Goal: Task Accomplishment & Management: Manage account settings

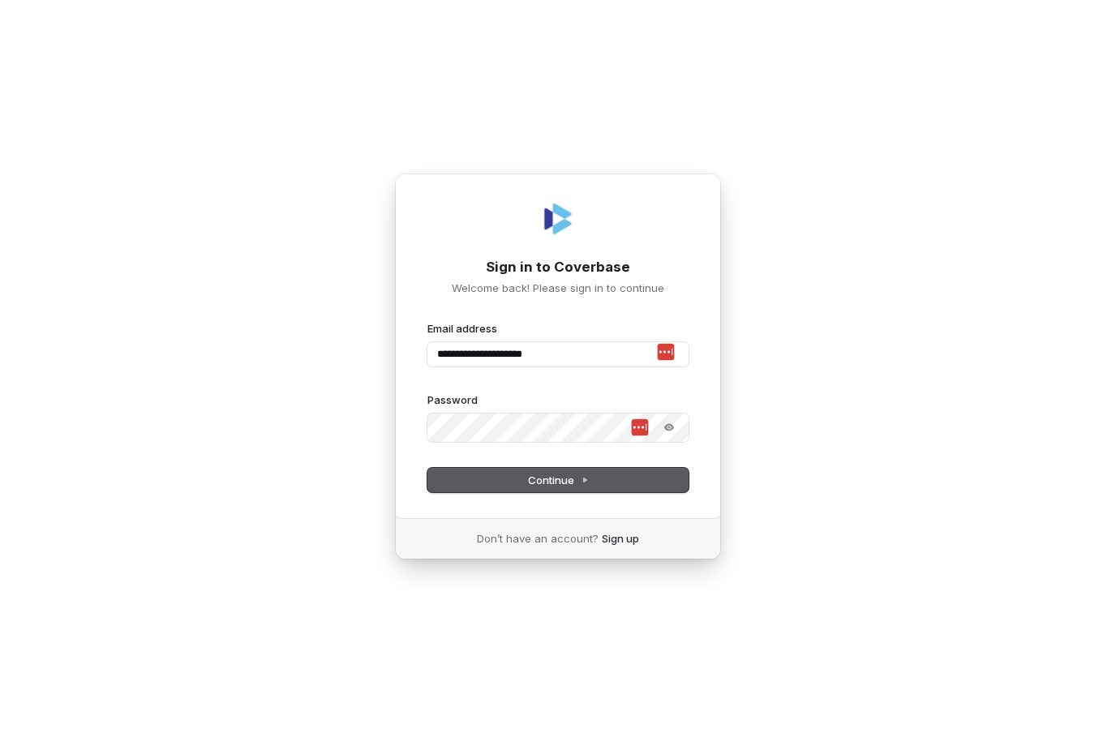
click at [593, 492] on button "Continue" at bounding box center [557, 480] width 261 height 24
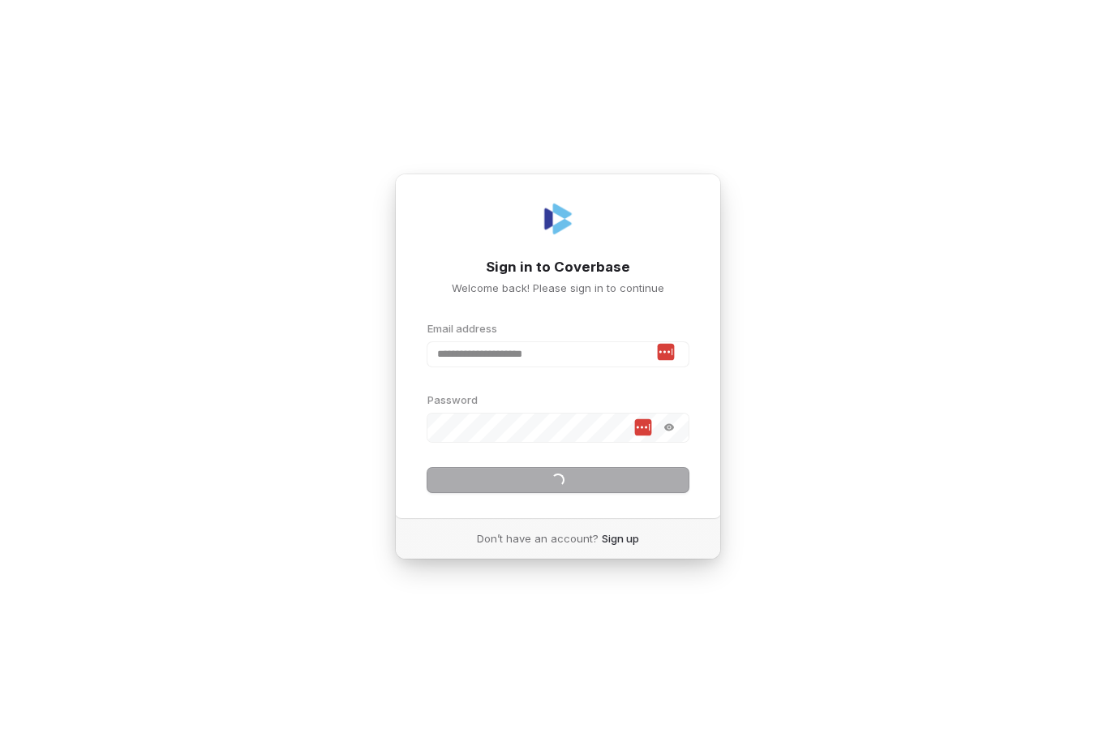
type input "**********"
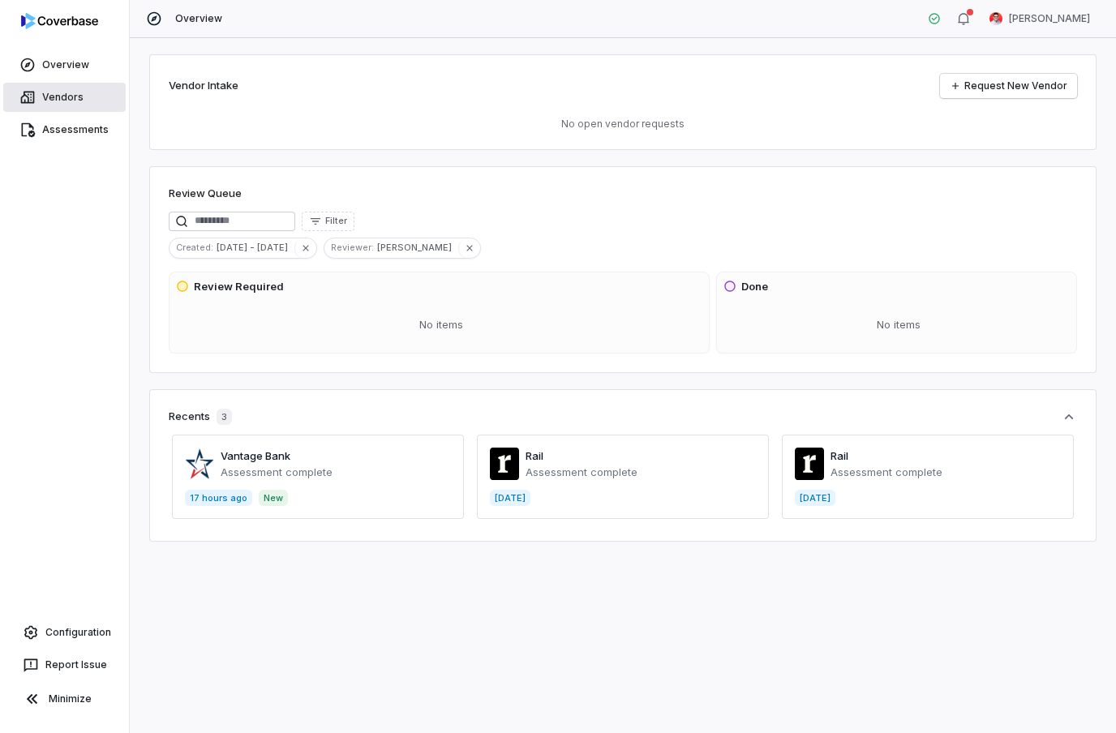
click at [48, 96] on span "Vendors" at bounding box center [62, 97] width 41 height 13
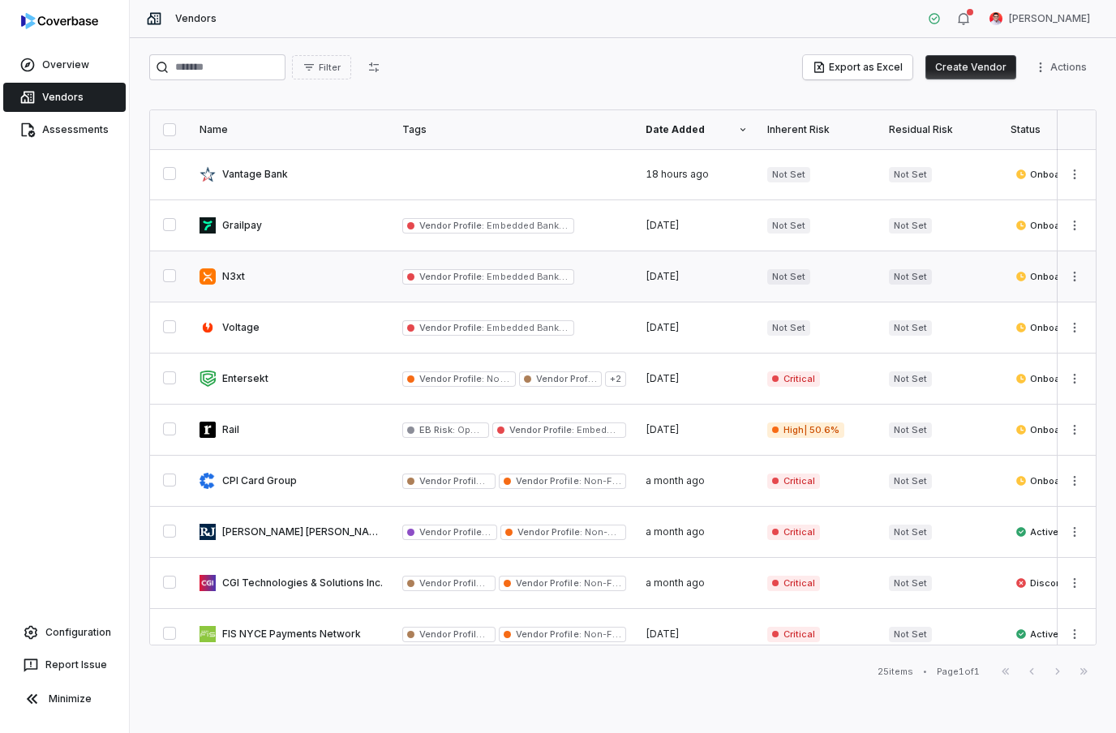
click at [229, 275] on link at bounding box center [291, 276] width 203 height 50
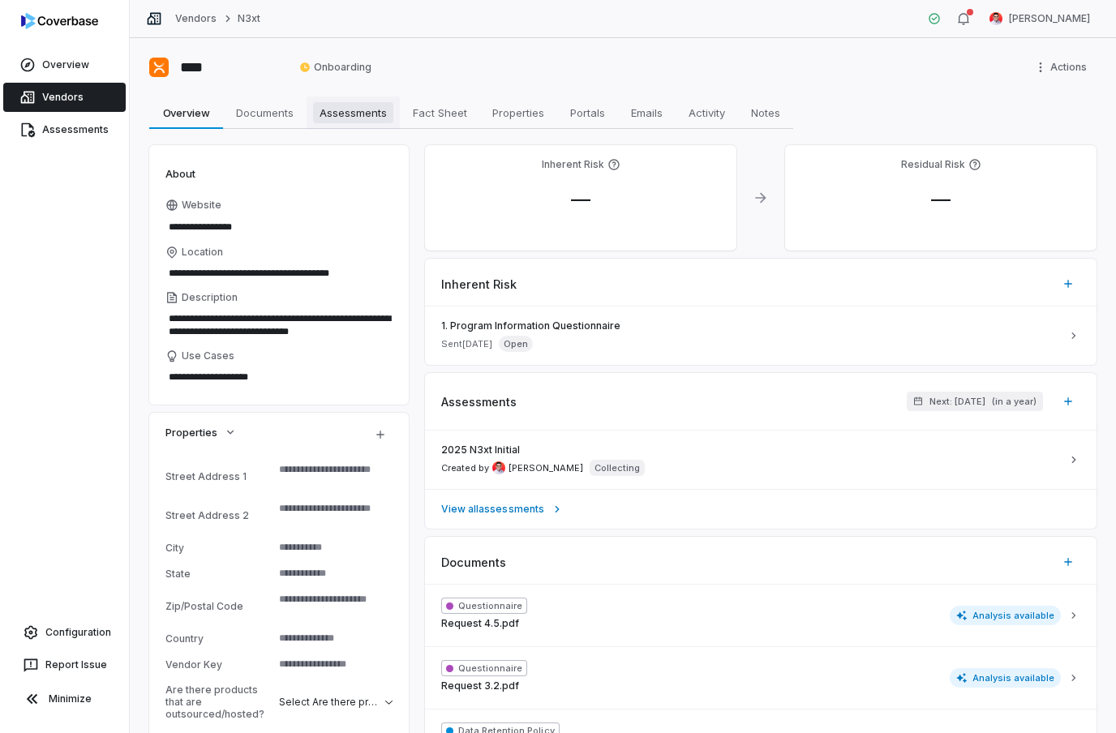
click at [358, 110] on span "Assessments" at bounding box center [353, 112] width 80 height 21
type textarea "*"
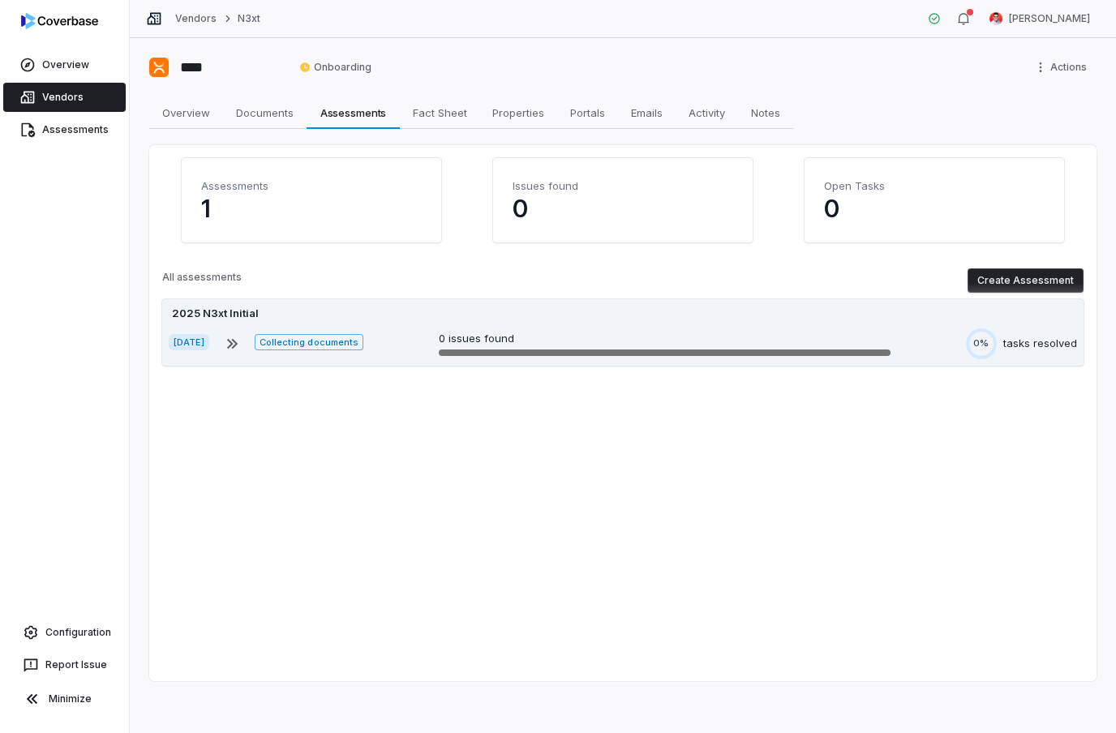
click at [453, 336] on div "[DATE] Collecting documents 0 issues found 0% tasks resolved" at bounding box center [623, 343] width 908 height 31
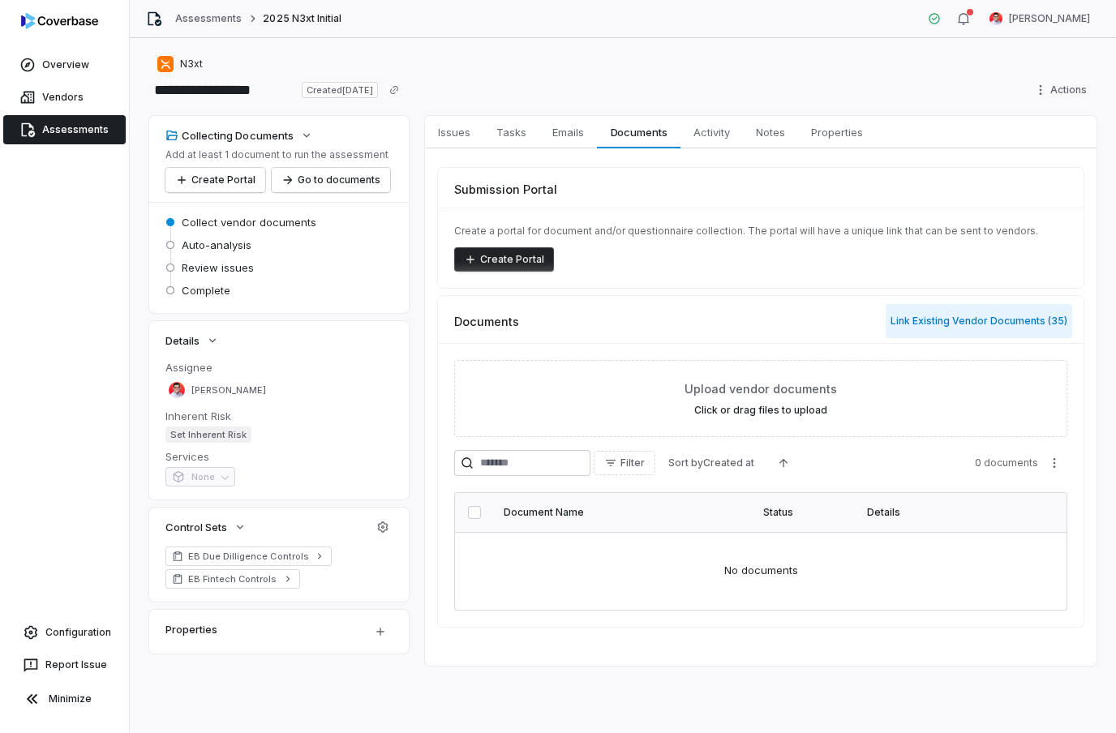
click at [962, 327] on button "Link Existing Vendor Documents ( 35 )" at bounding box center [978, 321] width 186 height 34
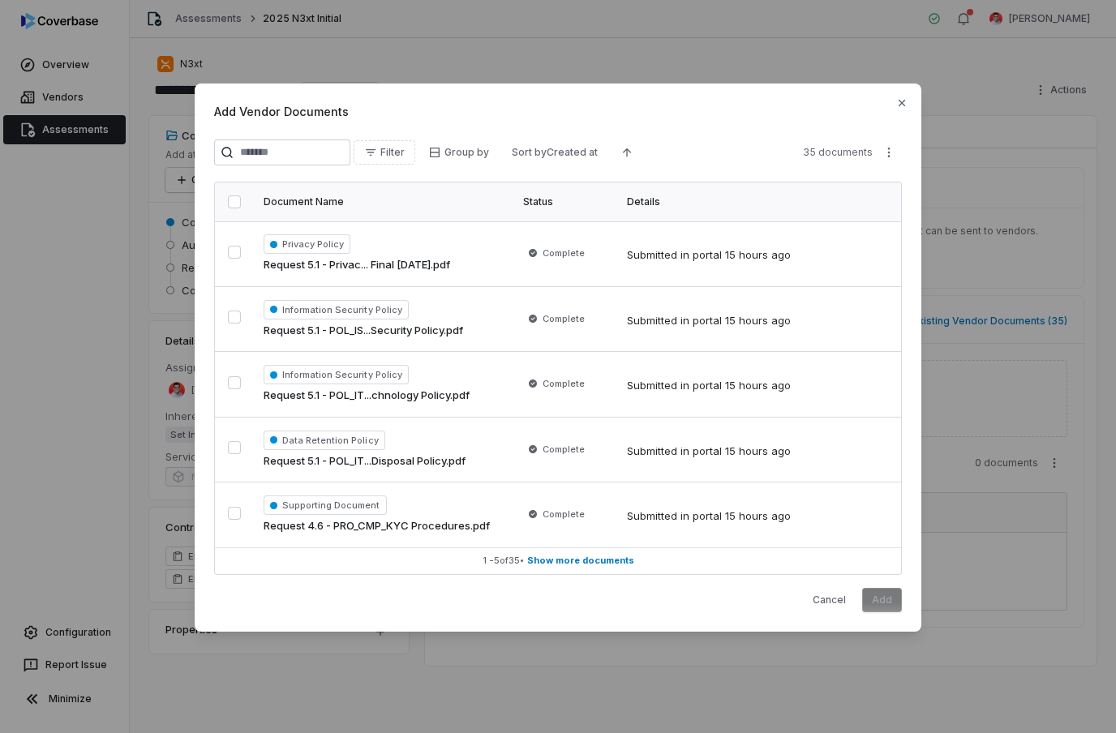
click at [240, 198] on button "button" at bounding box center [234, 201] width 13 height 13
click at [881, 597] on button "Add" at bounding box center [882, 600] width 40 height 24
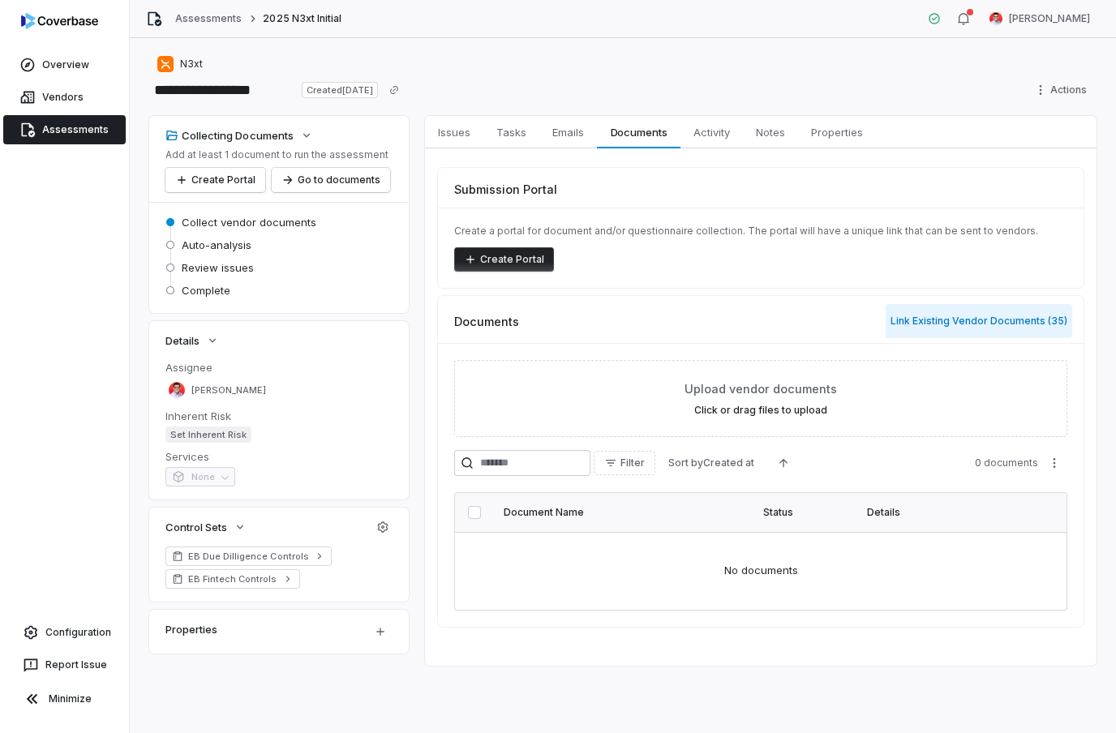
click at [967, 319] on button "Link Existing Vendor Documents ( 35 )" at bounding box center [978, 321] width 186 height 34
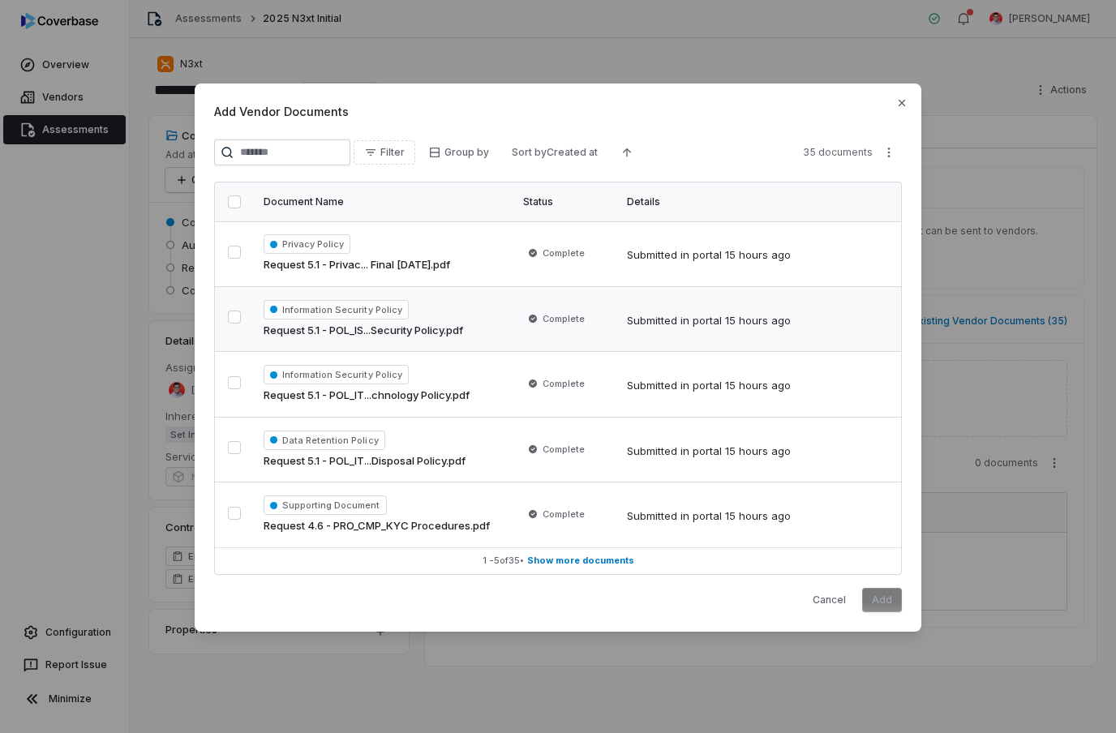
click at [241, 316] on button "button" at bounding box center [234, 316] width 13 height 13
click at [889, 598] on button "Add" at bounding box center [882, 600] width 40 height 24
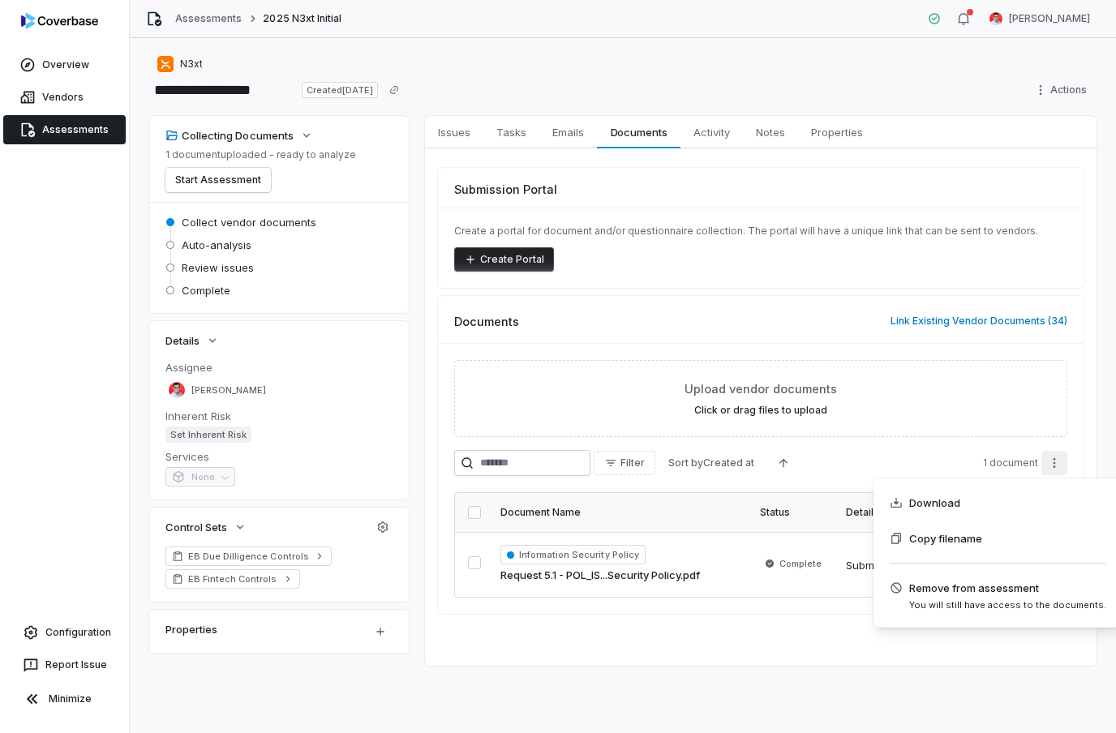
click at [839, 656] on html "**********" at bounding box center [558, 366] width 1116 height 733
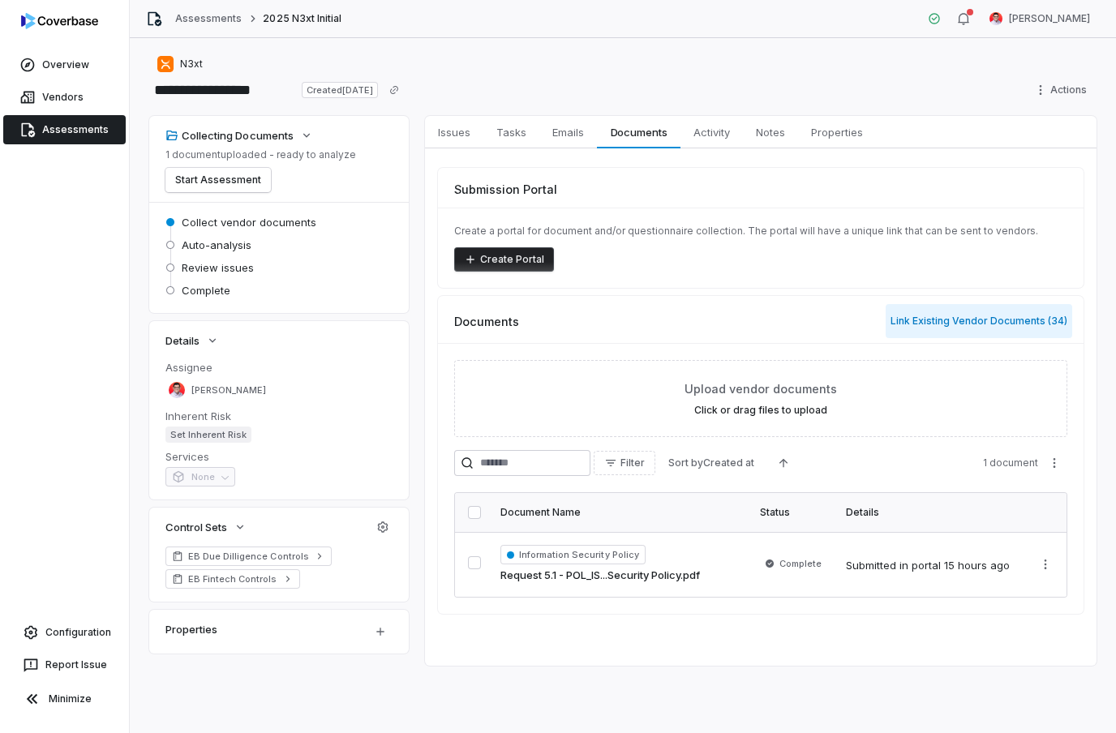
click at [981, 326] on button "Link Existing Vendor Documents ( 34 )" at bounding box center [978, 321] width 186 height 34
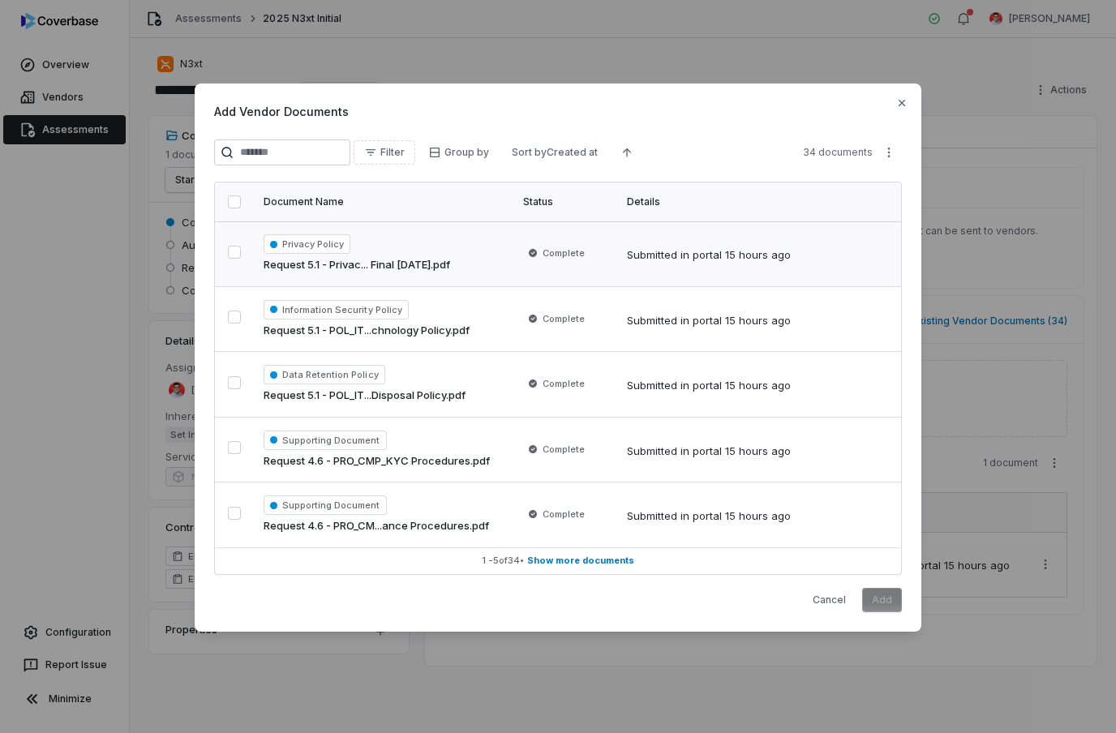
click at [237, 259] on button "button" at bounding box center [234, 252] width 13 height 13
click at [233, 322] on button "button" at bounding box center [234, 316] width 13 height 13
click at [238, 383] on button "button" at bounding box center [234, 382] width 13 height 13
click at [235, 448] on button "button" at bounding box center [234, 447] width 13 height 13
click at [239, 516] on button "button" at bounding box center [234, 513] width 13 height 13
